Goal: Information Seeking & Learning: Learn about a topic

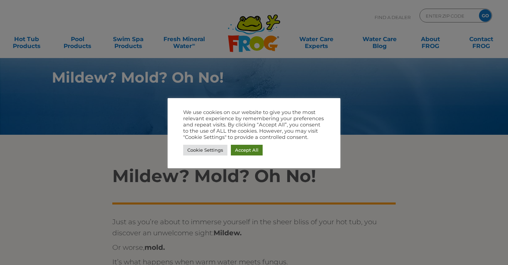
click at [249, 153] on link "Accept All" at bounding box center [247, 150] width 32 height 11
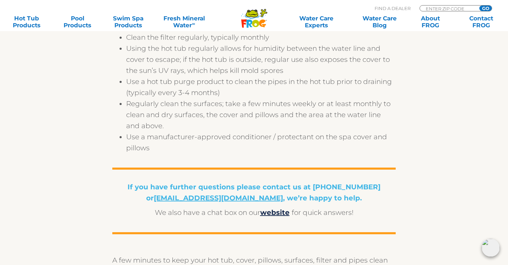
scroll to position [1233, 0]
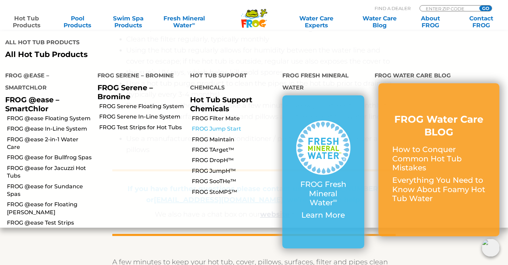
click at [220, 125] on link "FROG Jump Start" at bounding box center [234, 129] width 85 height 8
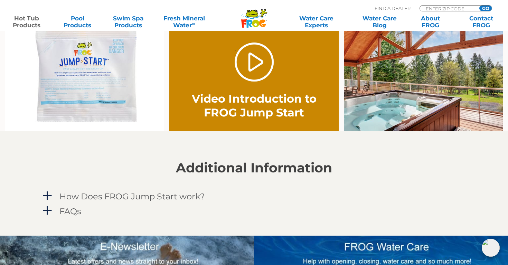
scroll to position [494, 0]
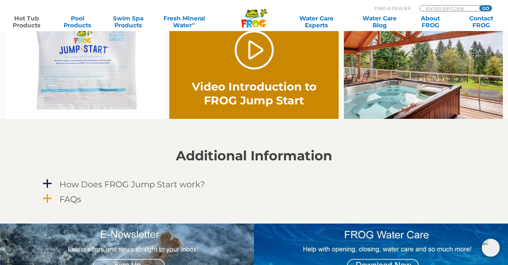
click at [79, 199] on h4 "FAQs" at bounding box center [70, 199] width 22 height 9
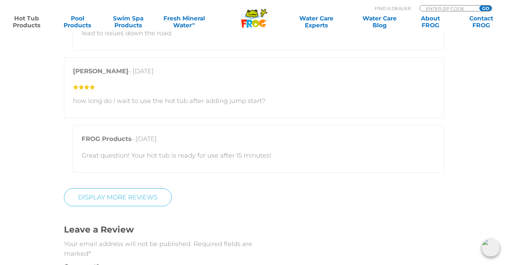
scroll to position [1520, 0]
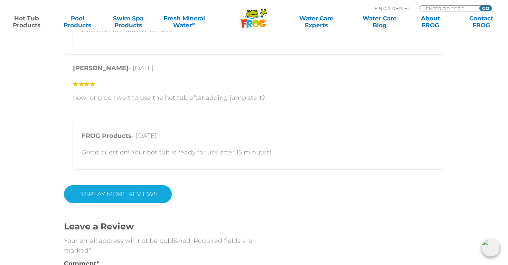
click at [151, 196] on link "Display More Reviews" at bounding box center [118, 194] width 108 height 18
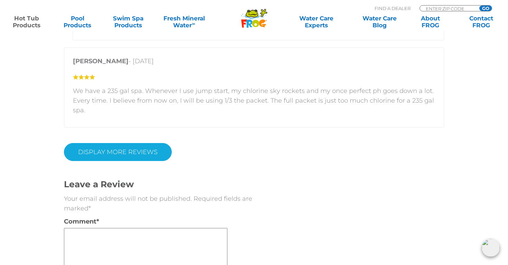
scroll to position [2261, 0]
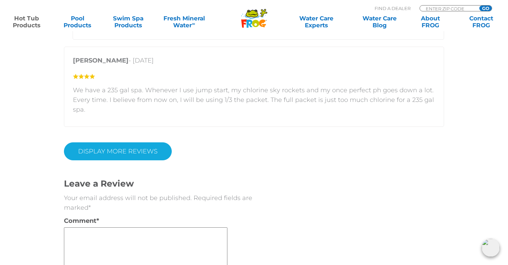
click at [128, 155] on link "DISPLAY MORE REVIEWS" at bounding box center [118, 151] width 108 height 18
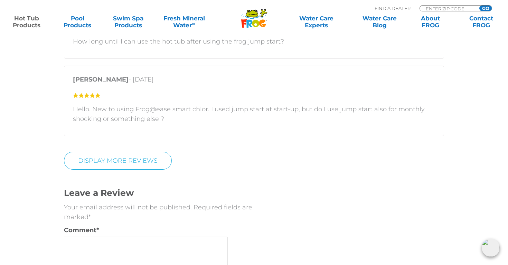
scroll to position [2627, 0]
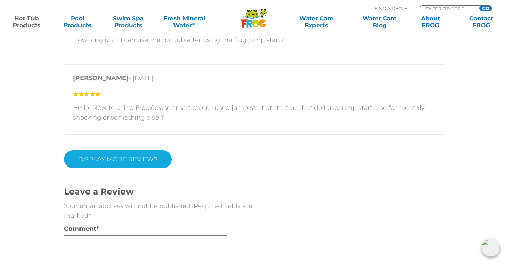
click at [125, 163] on link "DISPLAY MORE REVIEWS" at bounding box center [118, 159] width 108 height 18
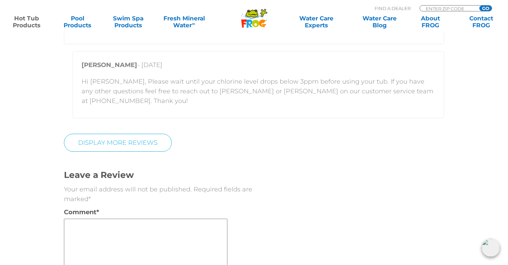
scroll to position [3179, 0]
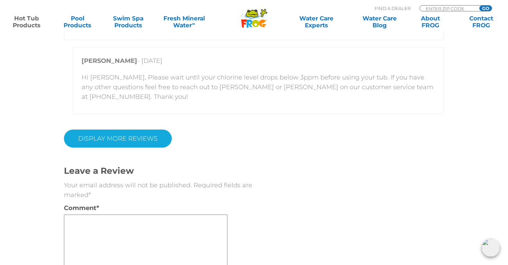
click at [123, 130] on link "DISPLAY MORE REVIEWS" at bounding box center [118, 139] width 108 height 18
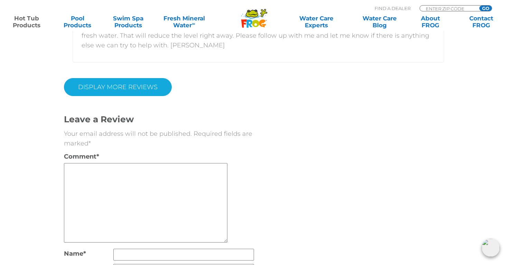
scroll to position [3924, 0]
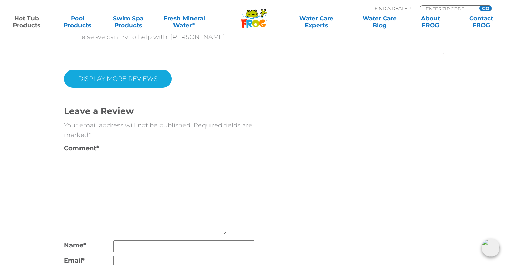
click at [140, 70] on link "DISPLAY MORE REVIEWS" at bounding box center [118, 79] width 108 height 18
